Goal: Information Seeking & Learning: Learn about a topic

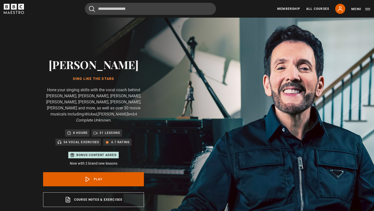
scroll to position [35, 0]
click at [323, 8] on link "All Courses" at bounding box center [317, 9] width 23 height 5
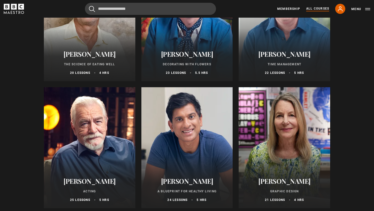
scroll to position [755, 0]
click at [71, 147] on div at bounding box center [89, 147] width 91 height 121
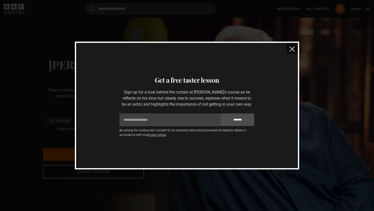
scroll to position [0, 132]
click at [293, 48] on img "close" at bounding box center [292, 48] width 5 height 5
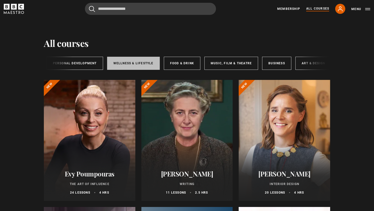
scroll to position [0, 82]
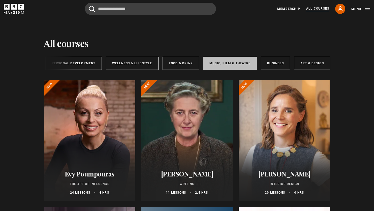
click at [233, 64] on link "Music, Film & Theatre" at bounding box center [230, 63] width 54 height 13
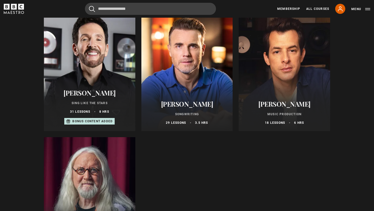
scroll to position [330, 0]
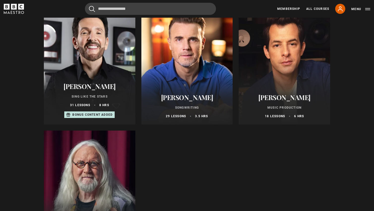
click at [291, 78] on div at bounding box center [284, 64] width 91 height 121
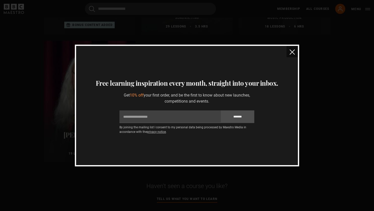
scroll to position [347, 0]
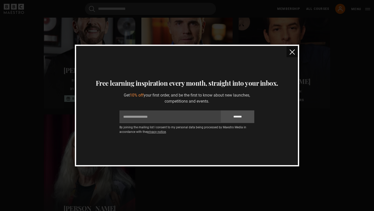
click at [292, 54] on img "close" at bounding box center [292, 51] width 5 height 5
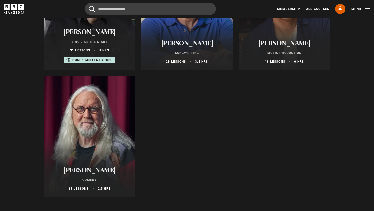
scroll to position [385, 0]
click at [115, 142] on div at bounding box center [89, 136] width 91 height 121
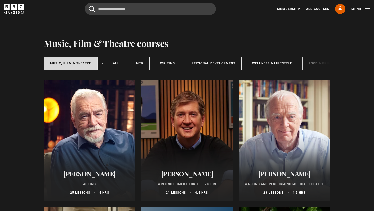
scroll to position [0, 0]
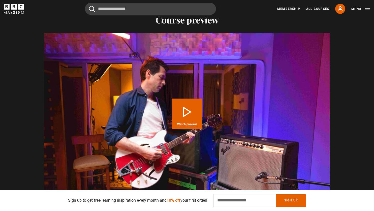
scroll to position [481, 0]
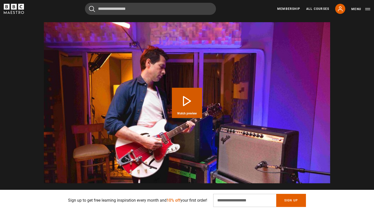
click at [183, 109] on button "Play Course overview for Music Production with [PERSON_NAME] Watch preview" at bounding box center [187, 103] width 30 height 30
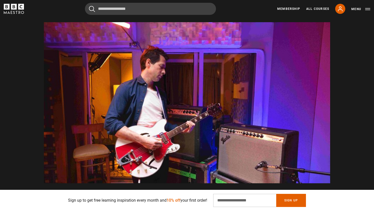
scroll to position [0, 858]
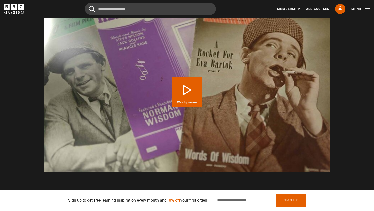
scroll to position [478, 0]
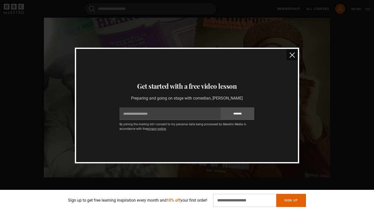
click at [293, 57] on img "close" at bounding box center [292, 54] width 5 height 5
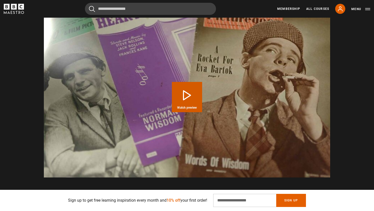
click at [180, 95] on button "Play Course overview for Comedy with [PERSON_NAME] Watch preview" at bounding box center [187, 97] width 30 height 30
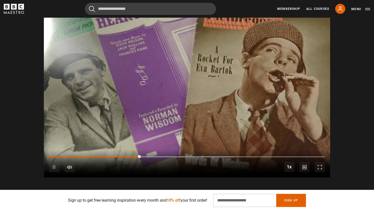
scroll to position [0, 330]
click at [187, 156] on div "Loaded : 67.08% 1:07 0:45" at bounding box center [187, 157] width 276 height 2
click at [223, 154] on div "10s Skip Back 10 seconds Pause 10s Skip Forward 10 seconds Loaded : 70.74% 1:22…" at bounding box center [187, 164] width 286 height 28
click at [230, 155] on div "10s Skip Back 10 seconds Pause 10s Skip Forward 10 seconds Loaded : 78.06% 1:28…" at bounding box center [187, 164] width 286 height 28
click at [54, 166] on span "Video Player" at bounding box center [54, 167] width 10 height 10
